Goal: Check status

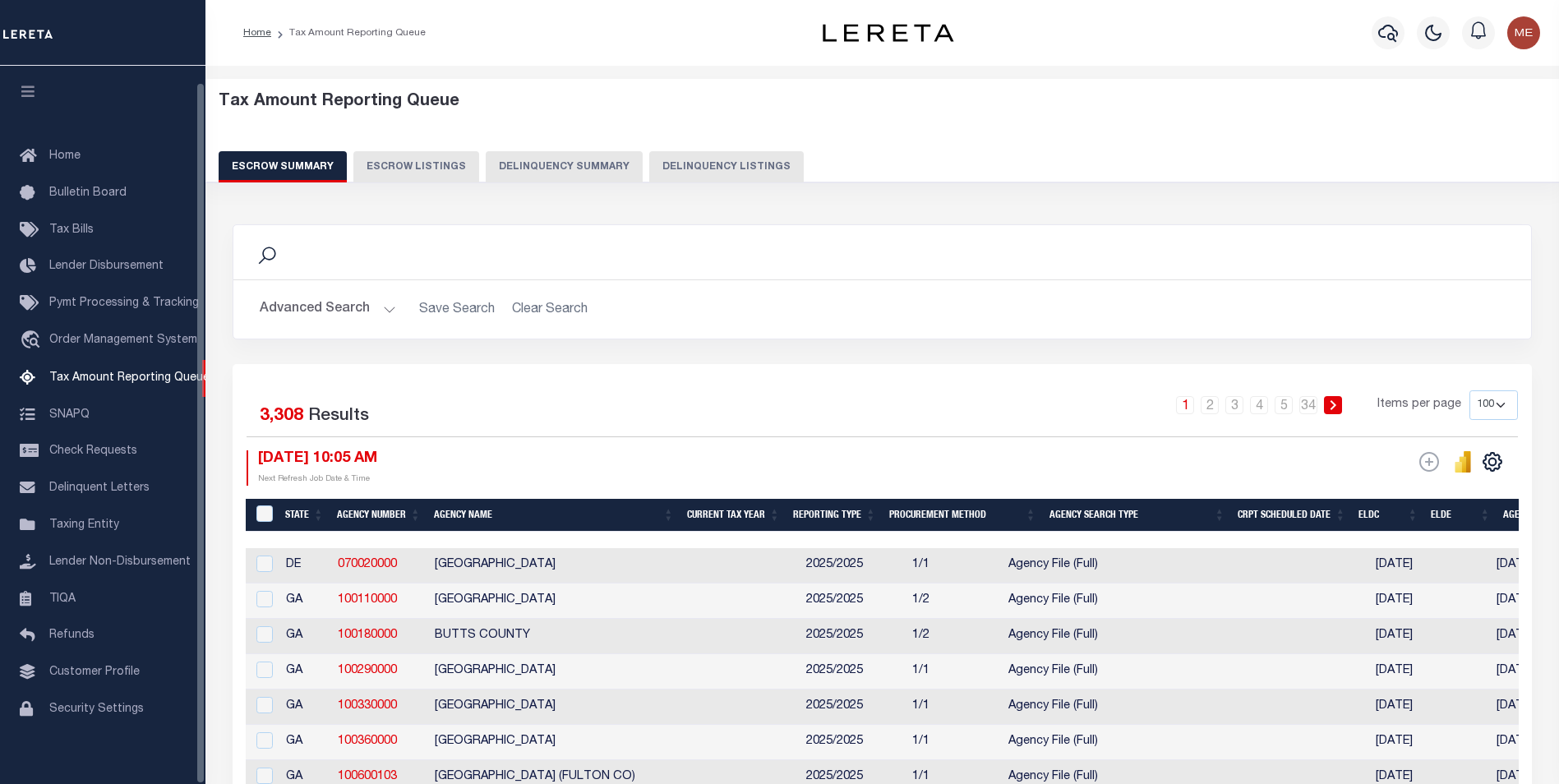
select select "100"
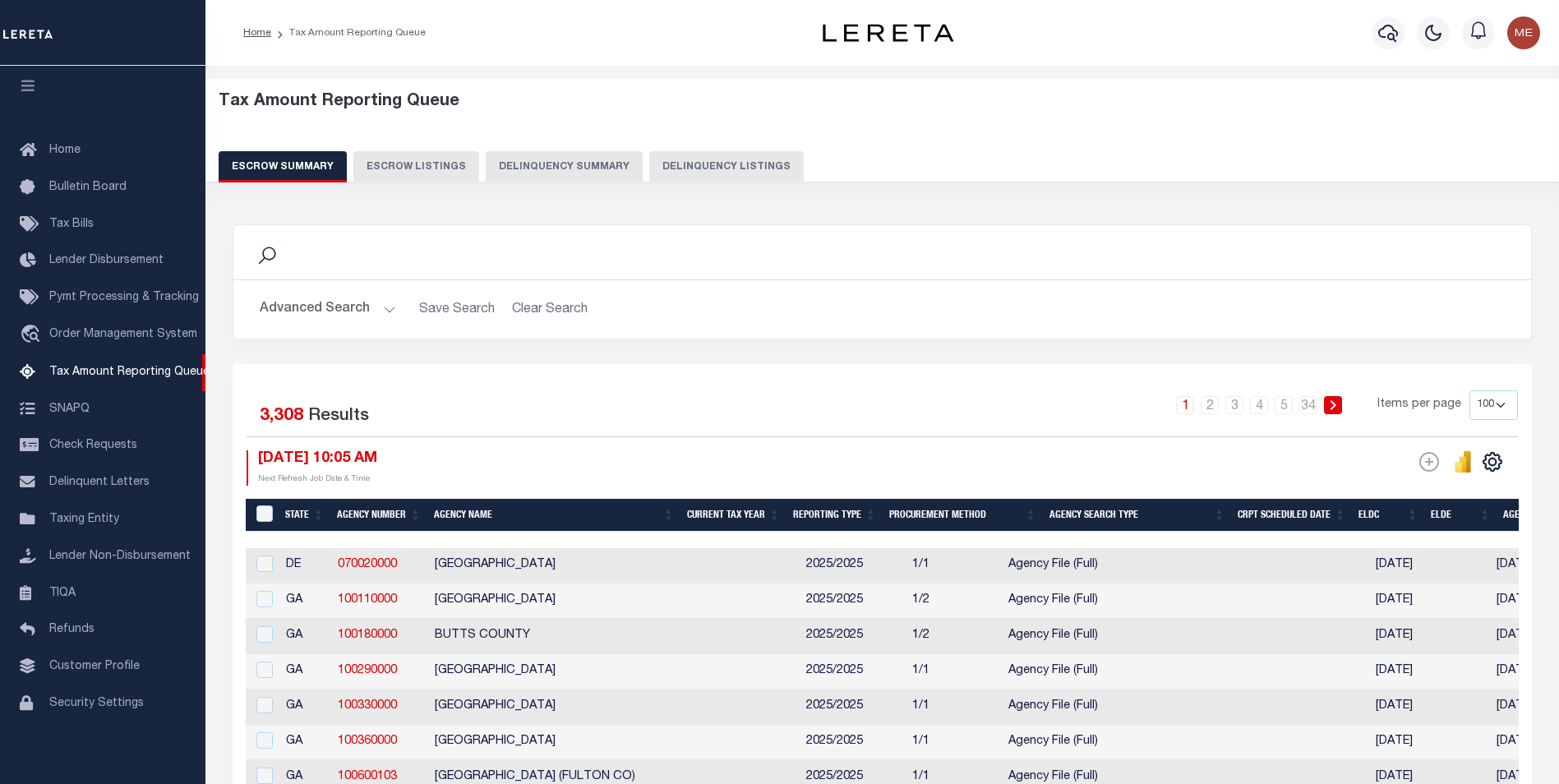
click at [666, 164] on button "Delinquency Listings" at bounding box center [726, 167] width 154 height 31
select select "100"
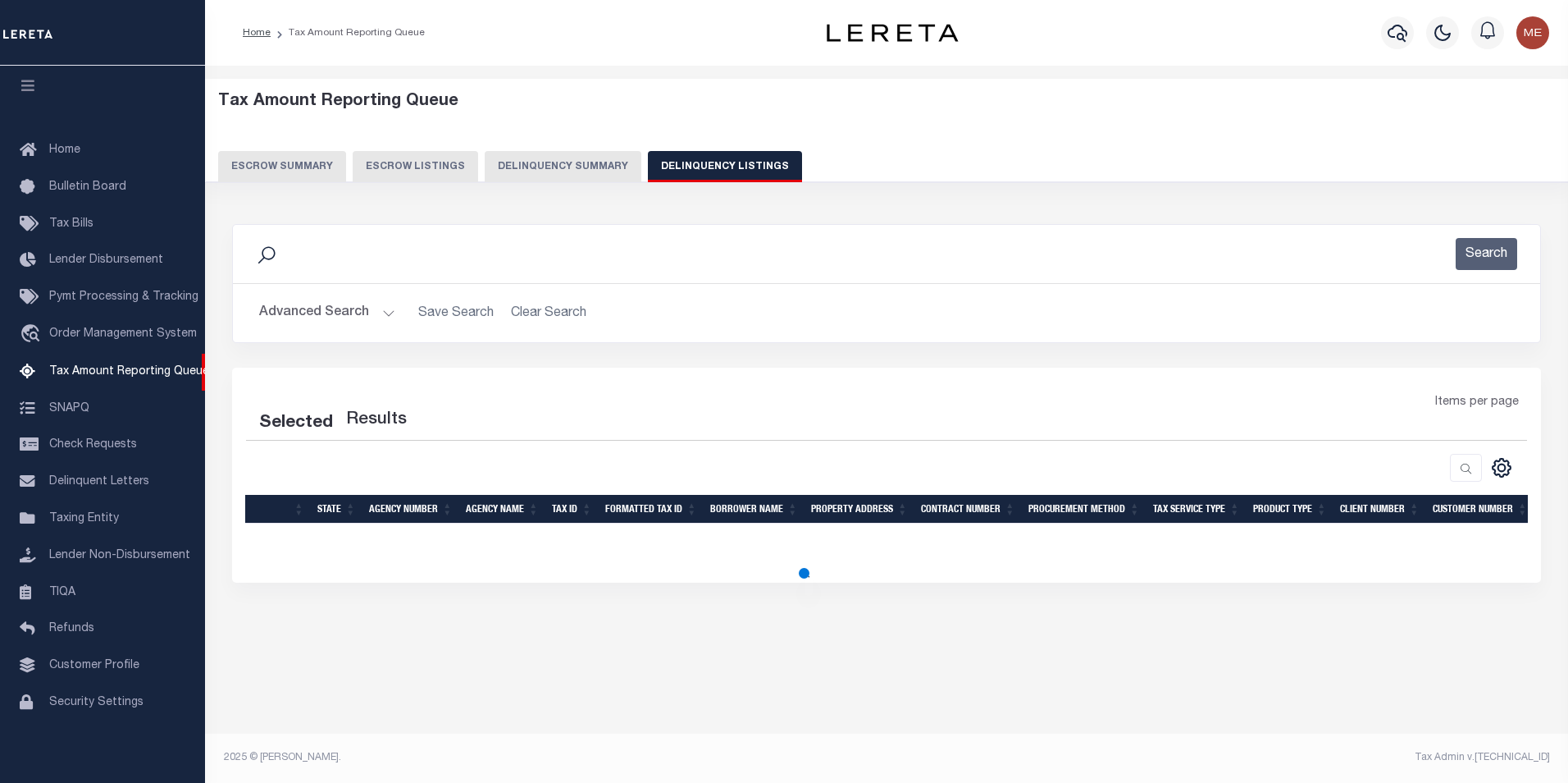
select select "100"
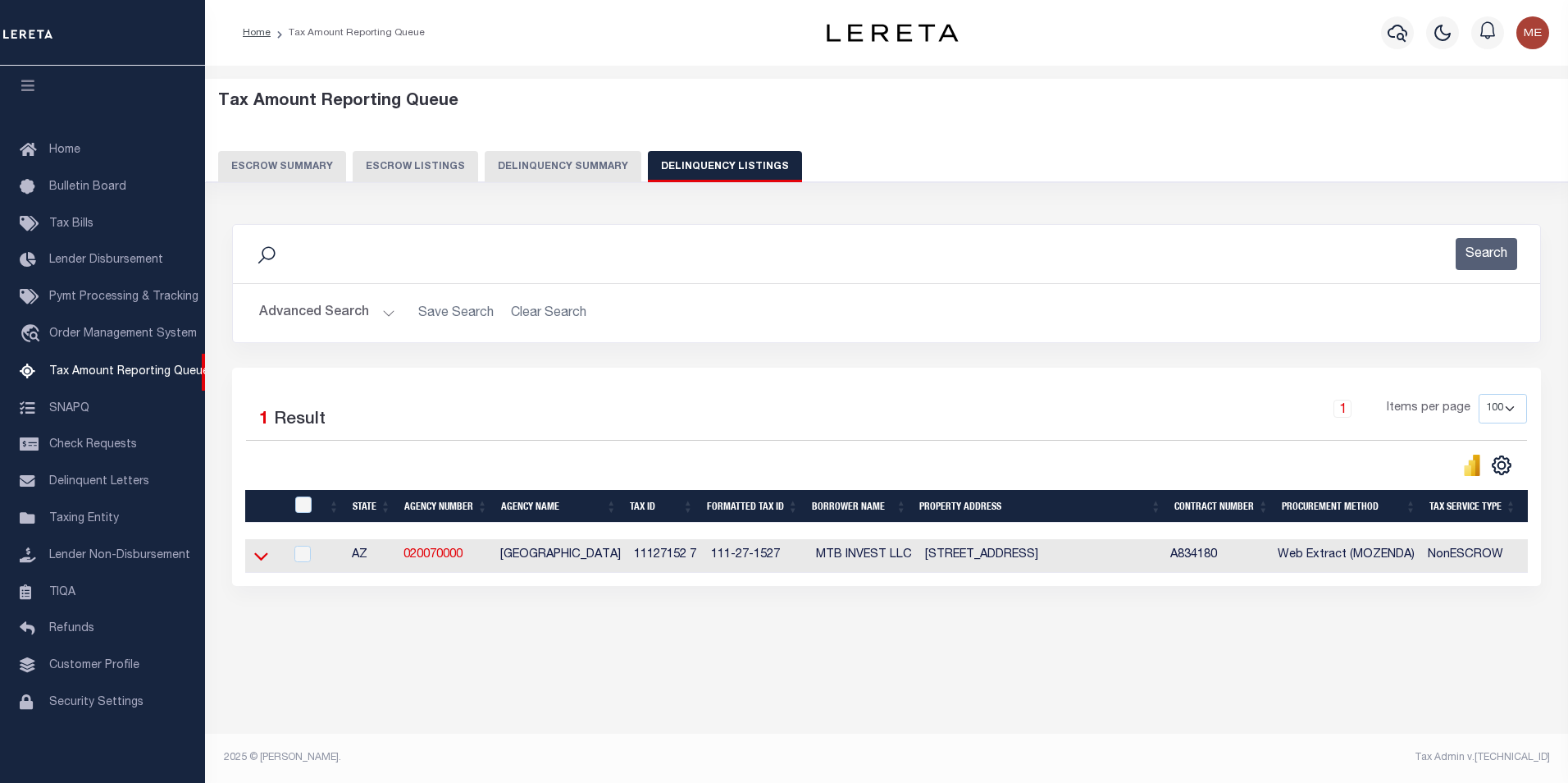
click at [256, 564] on icon at bounding box center [261, 556] width 14 height 17
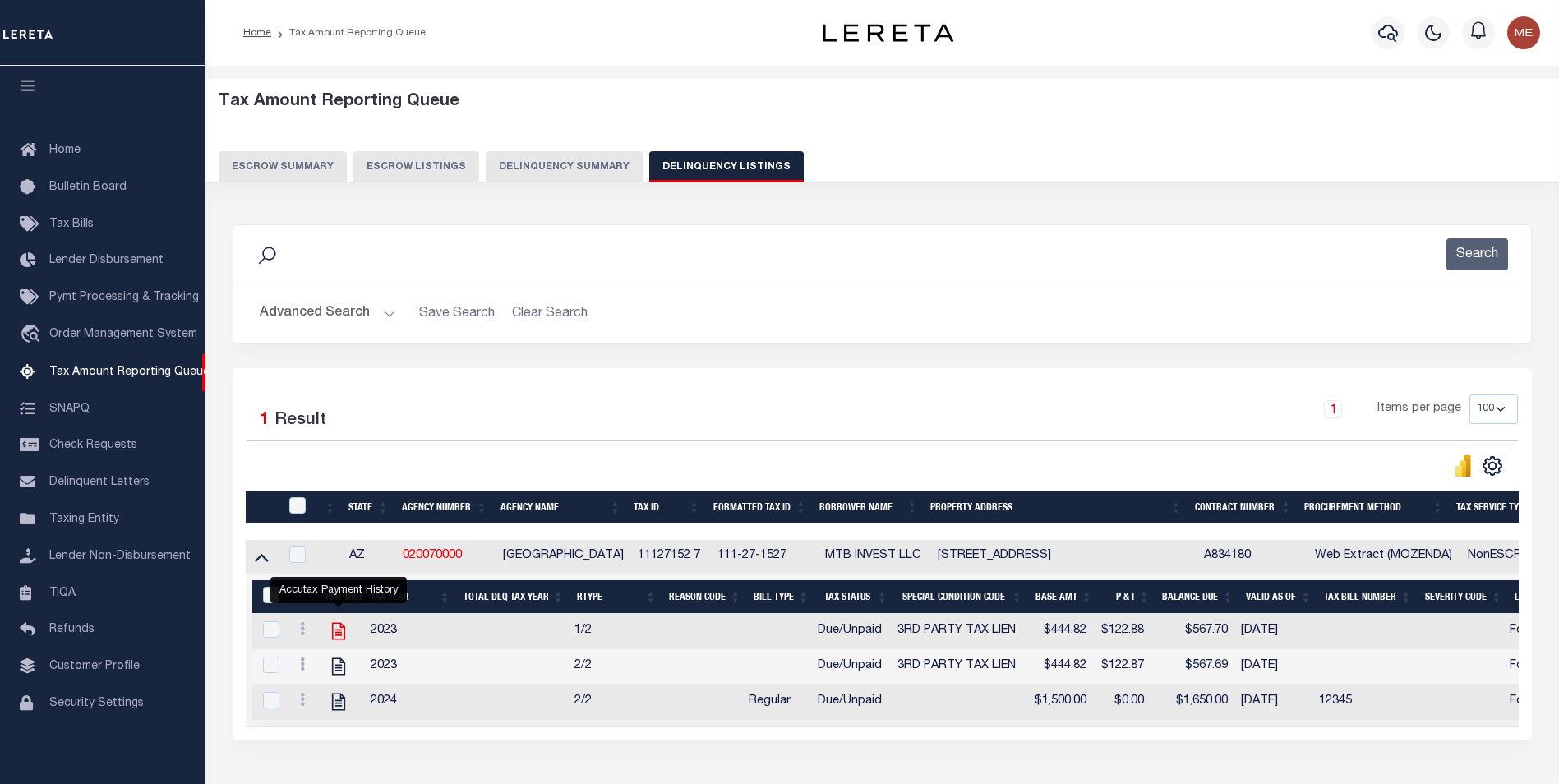
click at [334, 636] on icon "" at bounding box center [338, 631] width 22 height 22
checkbox input "true"
